Goal: Complete application form: Complete application form

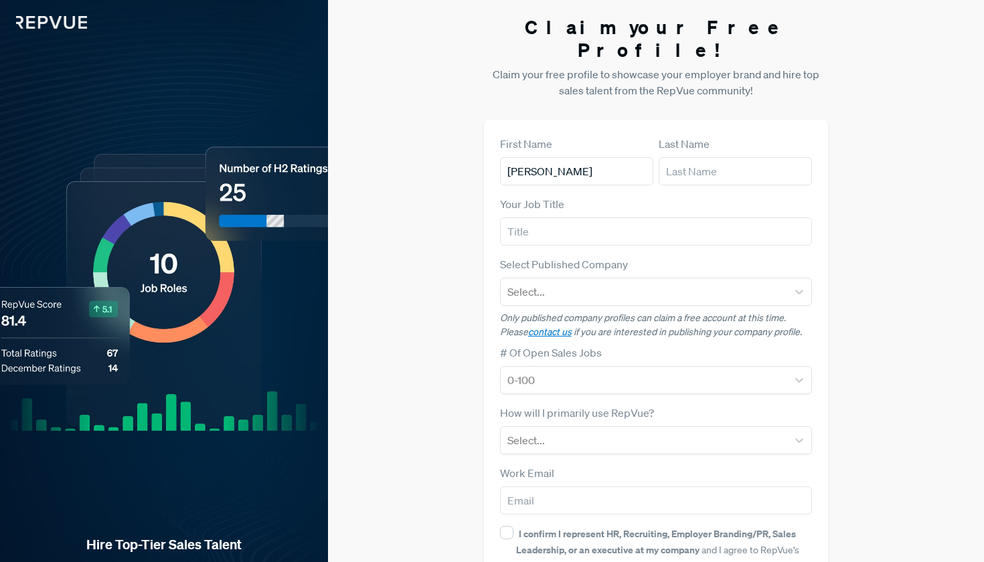
type input "[PERSON_NAME]"
type input "Jaar"
click at [618, 218] on input "eliseAI" at bounding box center [656, 231] width 312 height 28
type input "Recruiter"
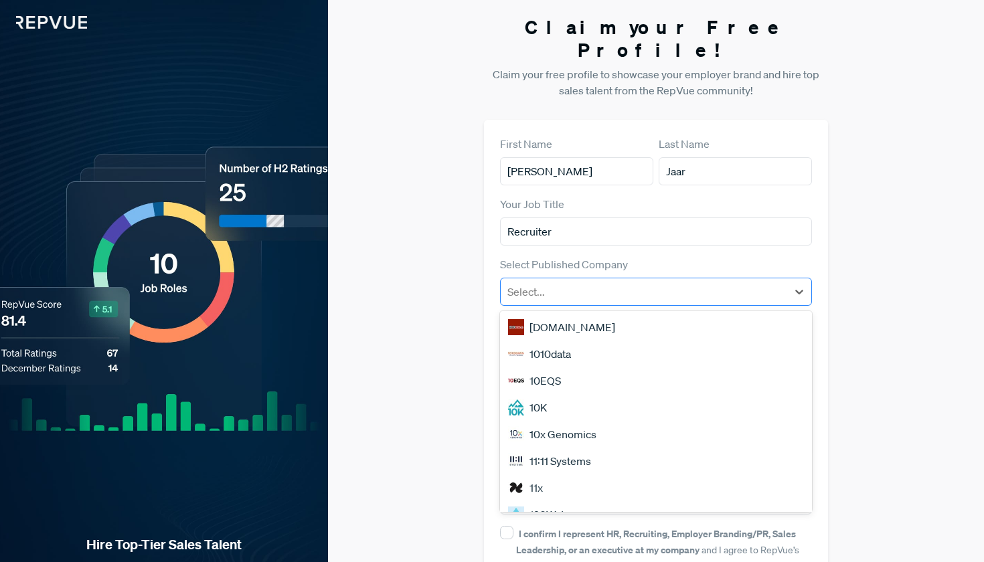
click at [596, 280] on div "Select..." at bounding box center [643, 292] width 287 height 24
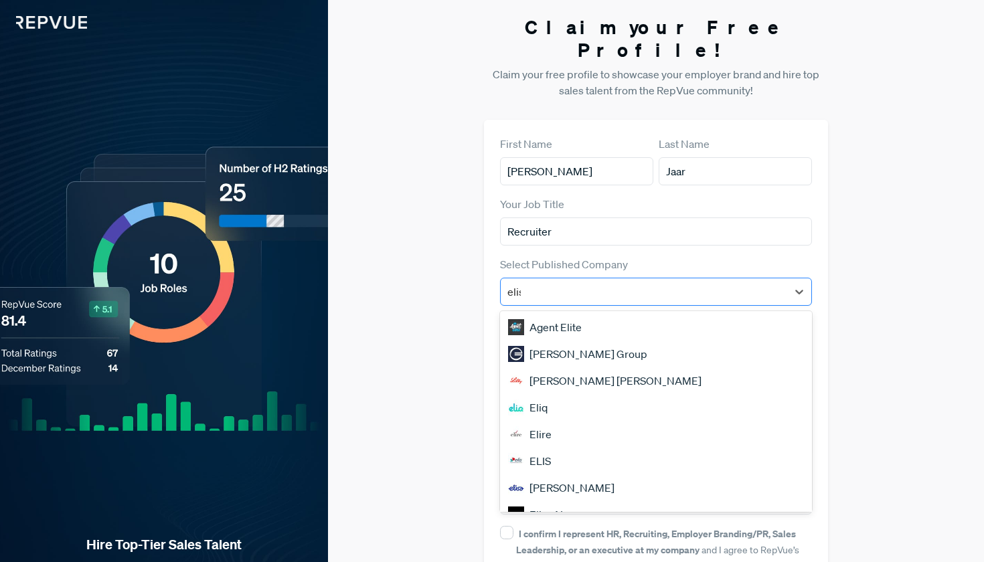
type input "elise"
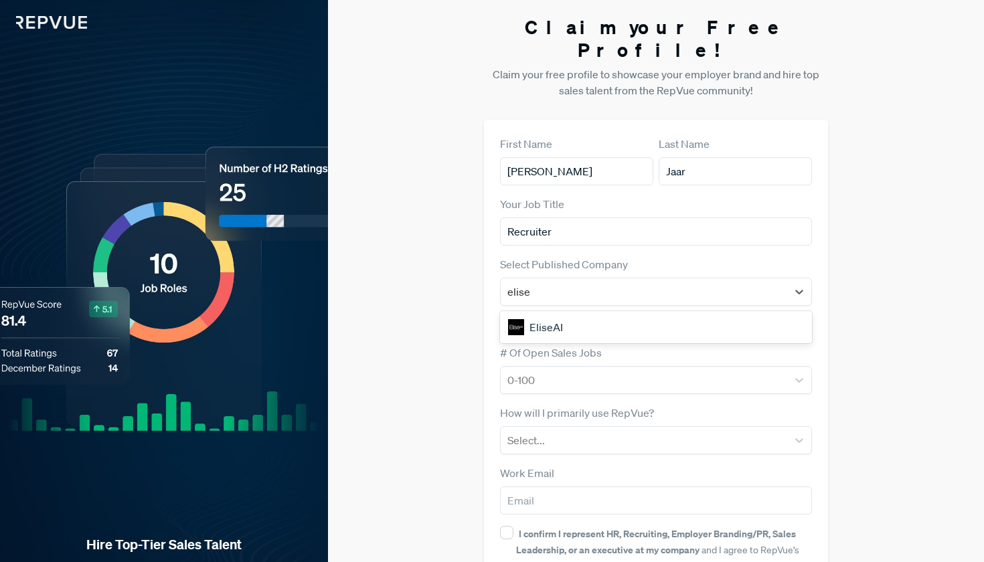
click at [579, 314] on div "EliseAI" at bounding box center [656, 327] width 312 height 27
click at [568, 368] on div "0-100" at bounding box center [643, 380] width 287 height 24
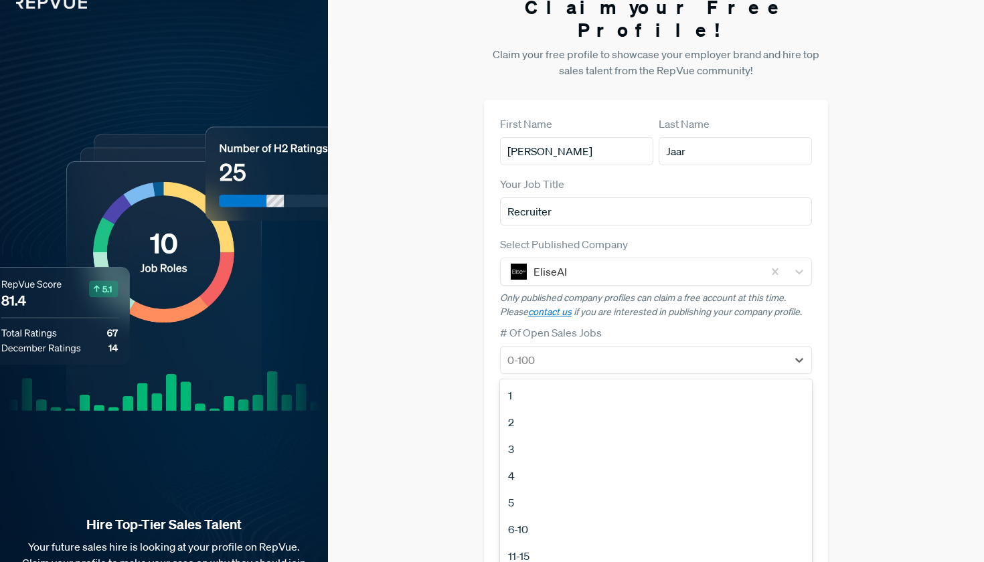
scroll to position [21, 0]
click at [553, 435] on div "3" at bounding box center [656, 448] width 312 height 27
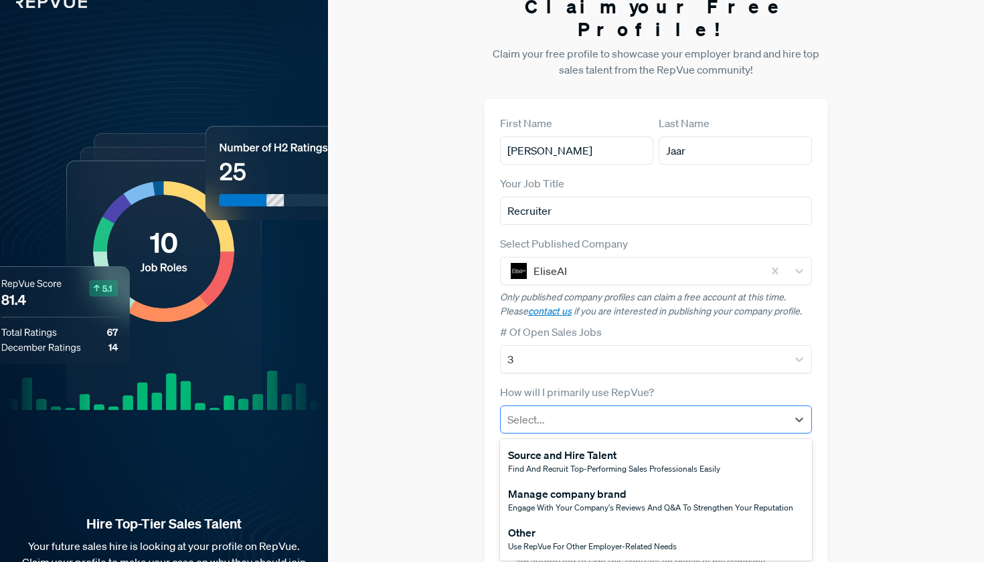
click at [571, 410] on div at bounding box center [644, 419] width 274 height 19
click at [567, 447] on div "Source and Hire Talent" at bounding box center [614, 455] width 212 height 16
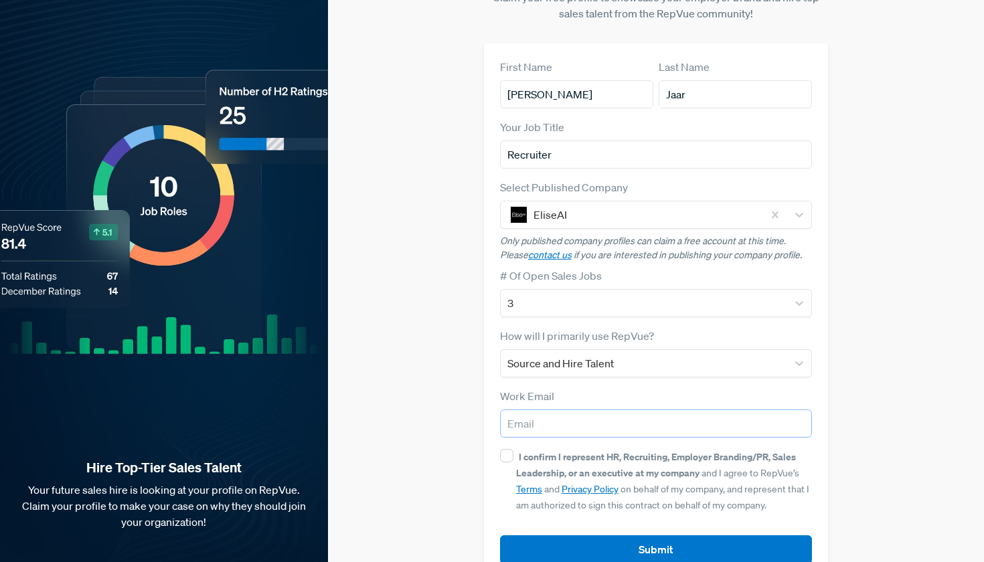
scroll to position [82, 0]
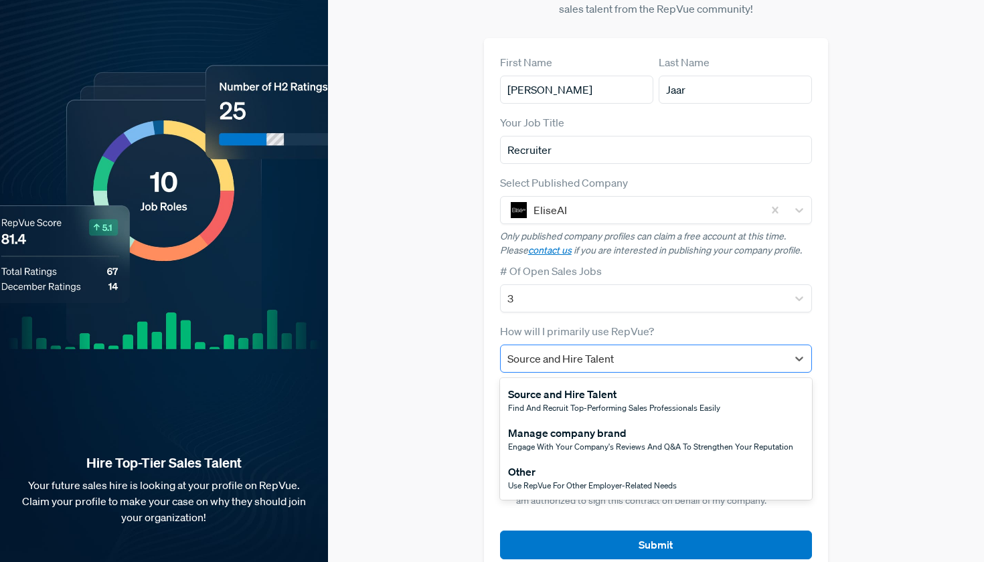
click at [678, 349] on div at bounding box center [644, 358] width 274 height 19
click at [437, 382] on div "Claim your Free Profile! Claim your free profile to showcase your employer bran…" at bounding box center [656, 254] width 656 height 673
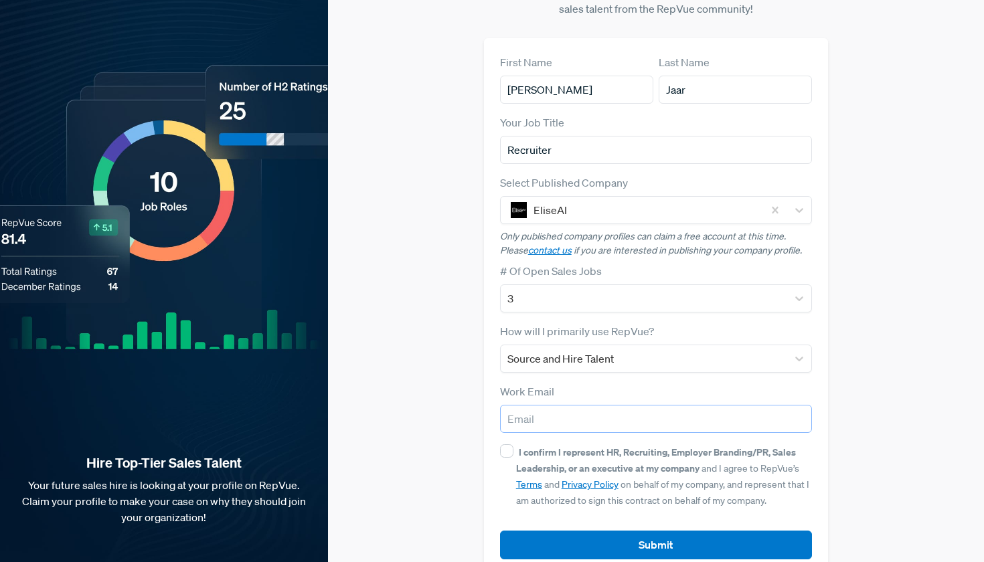
click at [554, 405] on input "email" at bounding box center [656, 419] width 312 height 28
type input "[PERSON_NAME][EMAIL_ADDRESS][DOMAIN_NAME]"
click at [512, 444] on div "I confirm I represent HR, Recruiting, Employer Branding/PR, Sales Leadership, o…" at bounding box center [656, 476] width 312 height 64
click at [511, 444] on input "I confirm I represent HR, Recruiting, Employer Branding/PR, Sales Leadership, o…" at bounding box center [506, 450] width 13 height 13
checkbox input "true"
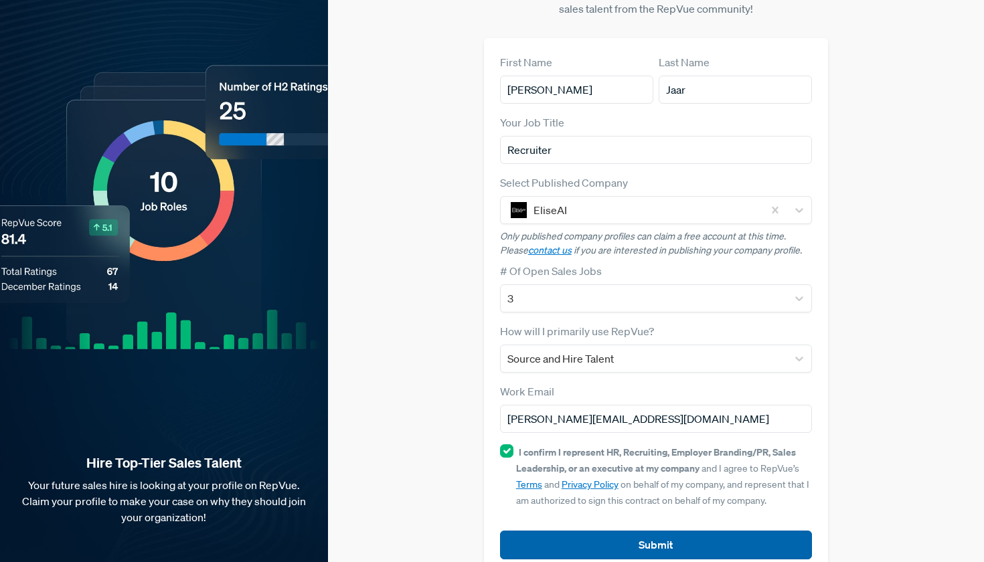
click at [624, 531] on button "Submit" at bounding box center [656, 545] width 312 height 29
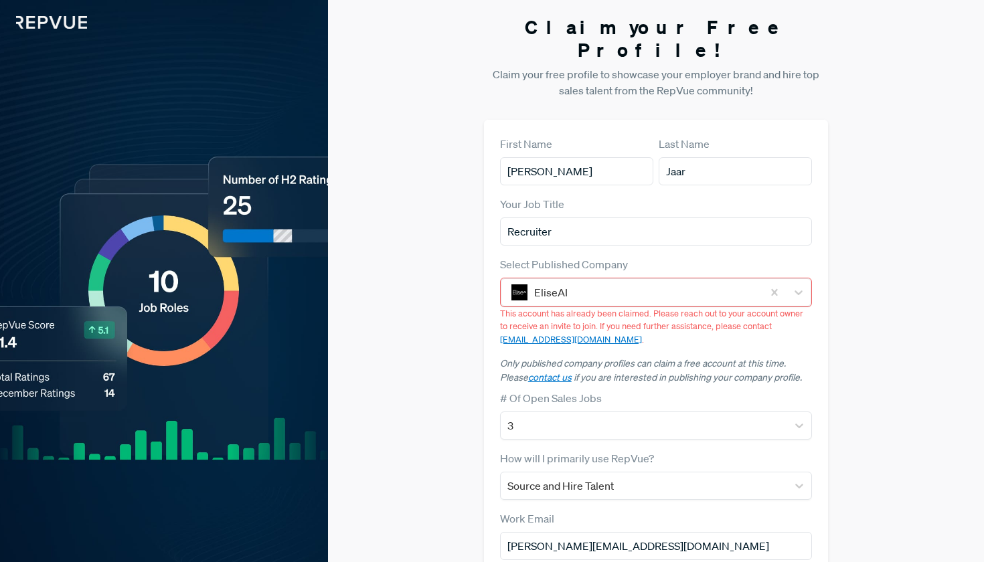
scroll to position [0, 0]
